Goal: Information Seeking & Learning: Learn about a topic

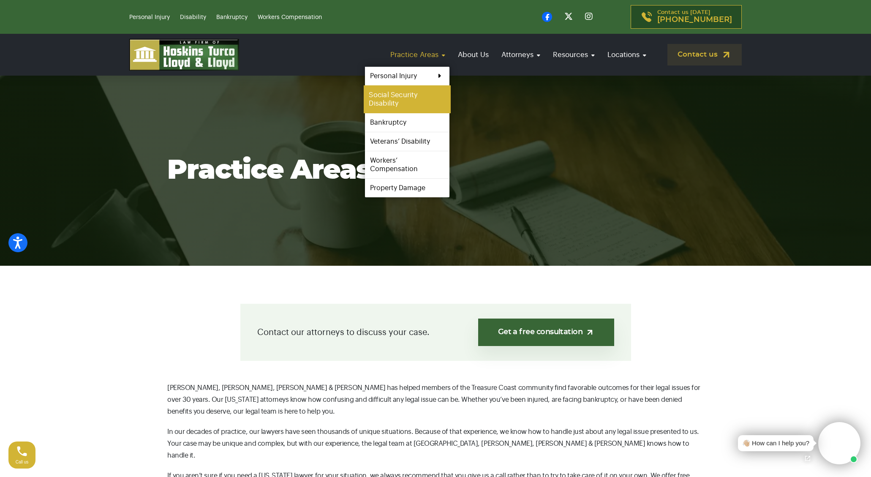
click at [398, 97] on link "Social Security Disability" at bounding box center [407, 99] width 87 height 28
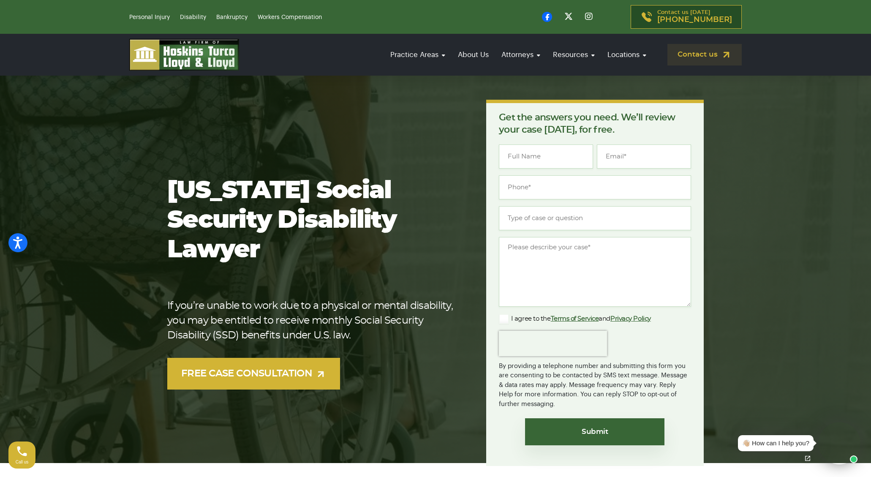
drag, startPoint x: 395, startPoint y: 95, endPoint x: 403, endPoint y: 95, distance: 8.1
click at [403, 95] on section "Florida Social Security Disability Lawyer If you’re unable to work due to a phy…" at bounding box center [435, 283] width 871 height 442
